Goal: Find specific page/section: Find specific page/section

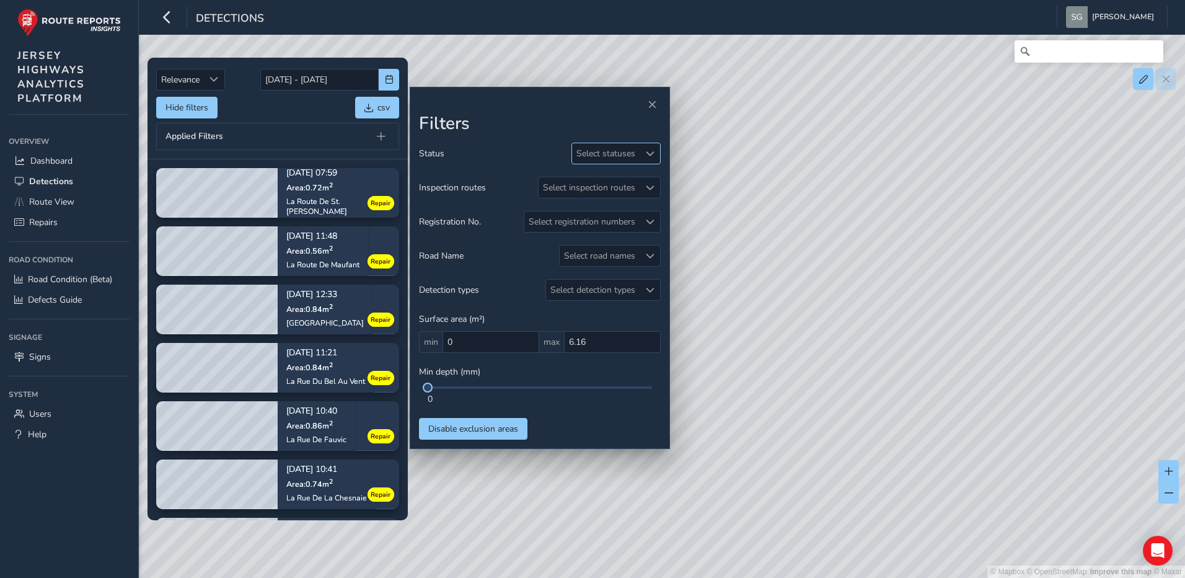
click at [651, 154] on span at bounding box center [650, 153] width 9 height 9
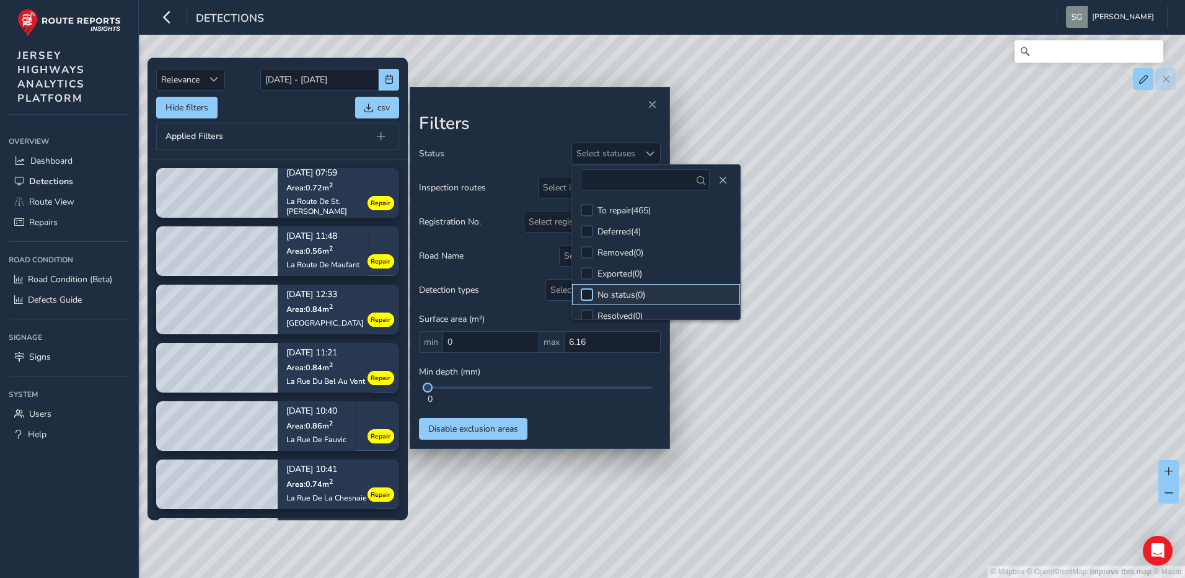
click at [584, 293] on div at bounding box center [587, 294] width 12 height 12
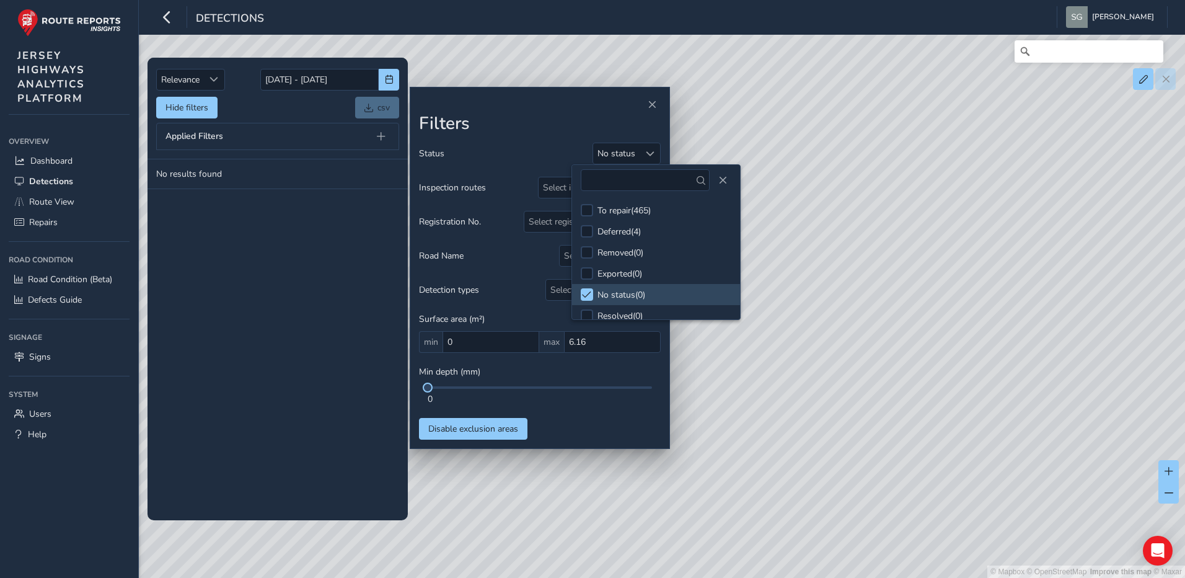
click at [270, 287] on tbody "No results found" at bounding box center [278, 339] width 260 height 361
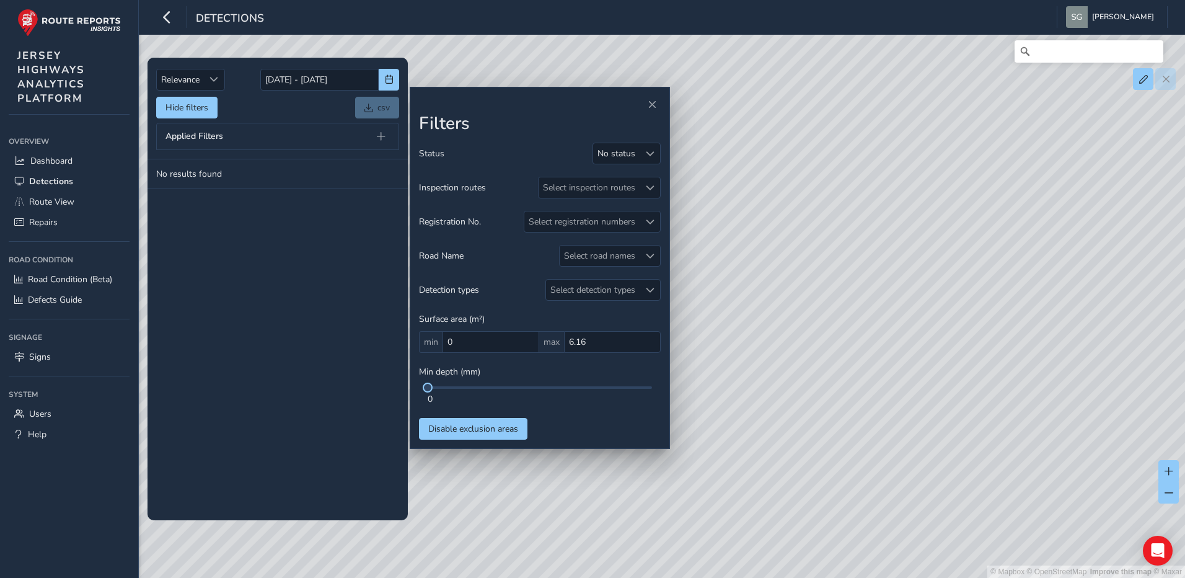
click at [924, 103] on div "© Mapbox © OpenStreetMap Improve this map © Maxar" at bounding box center [592, 289] width 1185 height 578
click at [832, 56] on div "© Mapbox © OpenStreetMap Improve this map © Maxar" at bounding box center [592, 289] width 1185 height 578
click at [164, 32] on div "Detections [PERSON_NAME] Colour Scheme: Dark Dim Light Logout" at bounding box center [662, 17] width 1046 height 35
click at [179, 22] on div "Detections" at bounding box center [210, 17] width 108 height 22
click at [69, 152] on link "Dashboard" at bounding box center [69, 161] width 121 height 20
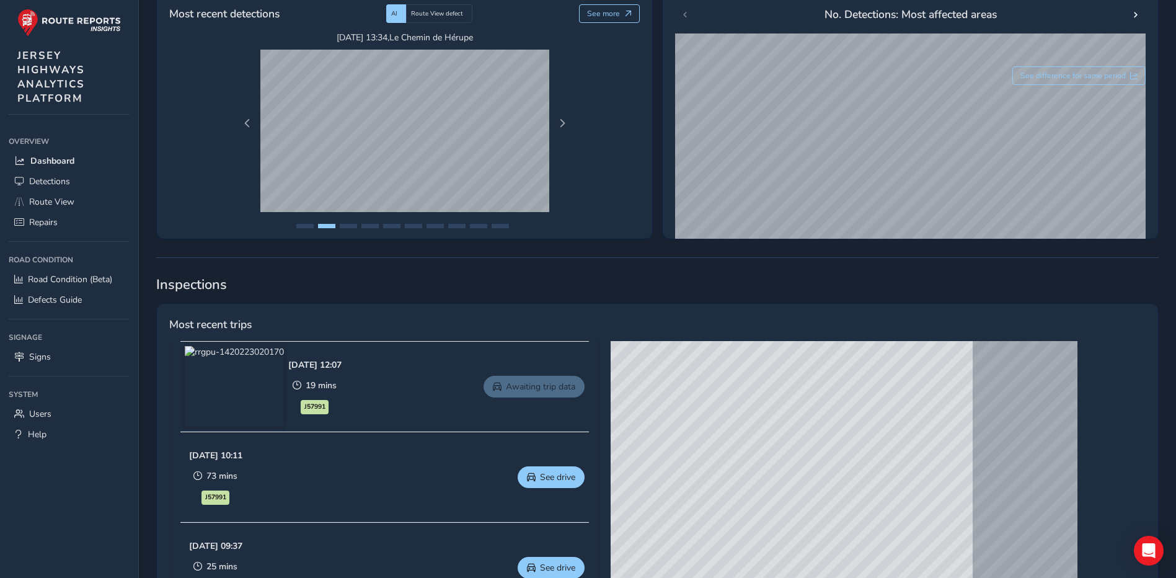
scroll to position [248, 0]
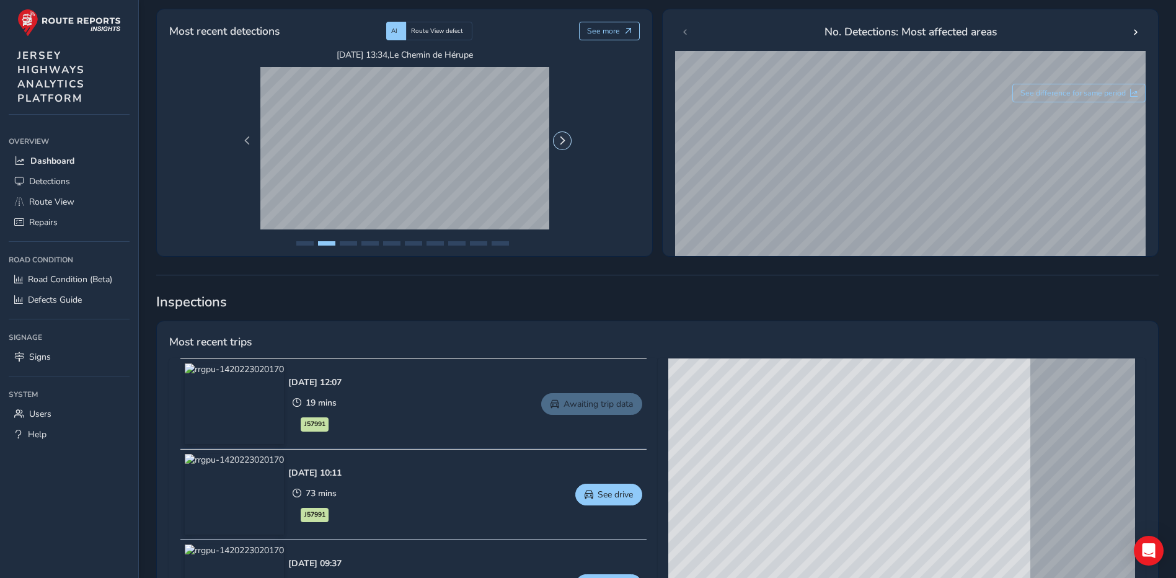
click at [562, 141] on span "Next Page" at bounding box center [562, 140] width 9 height 9
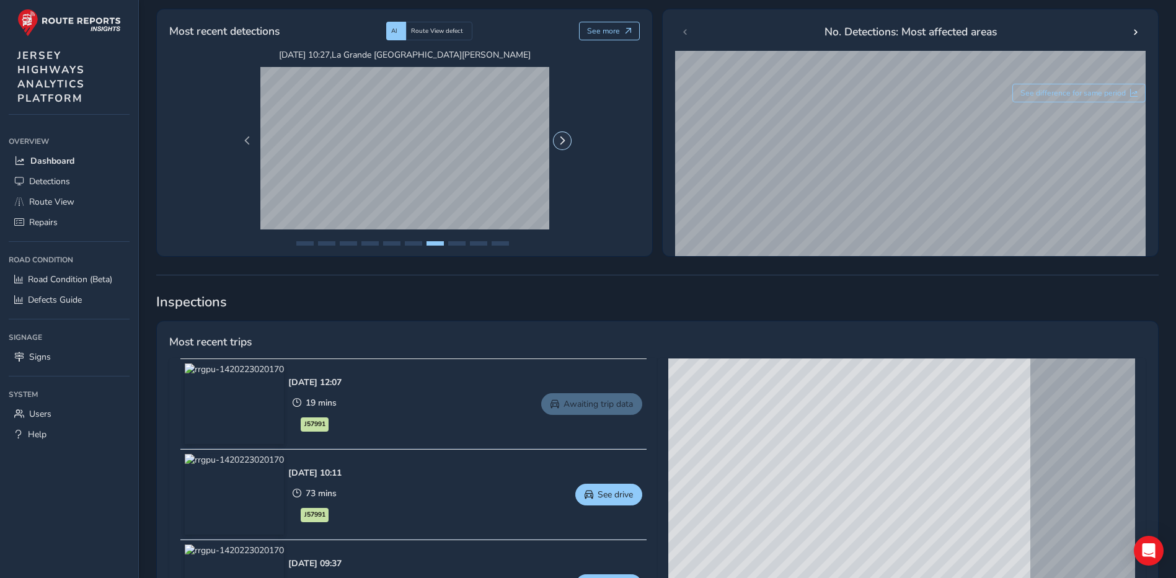
click at [562, 141] on span "Next Page" at bounding box center [562, 140] width 9 height 9
